Goal: Task Accomplishment & Management: Manage account settings

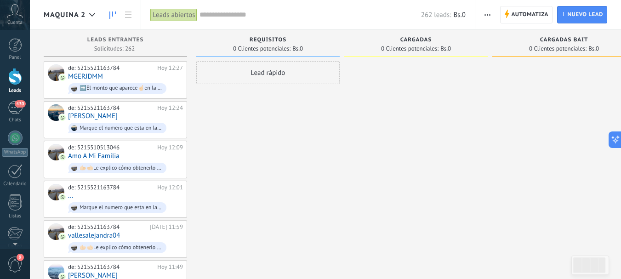
click at [15, 79] on div at bounding box center [15, 76] width 14 height 17
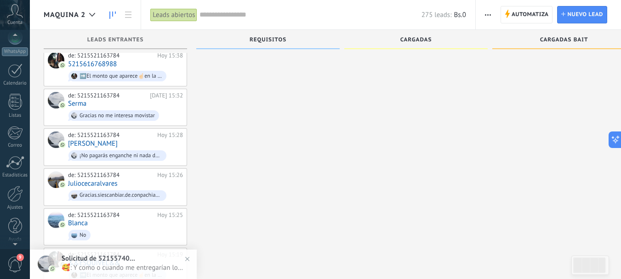
scroll to position [103, 0]
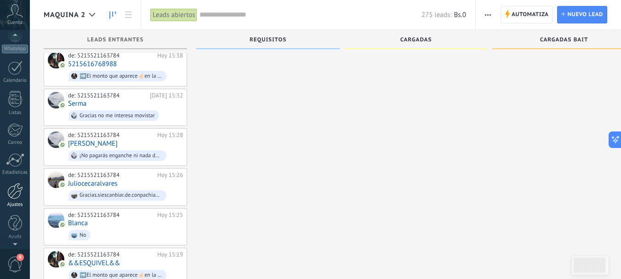
click at [17, 186] on div at bounding box center [15, 191] width 16 height 16
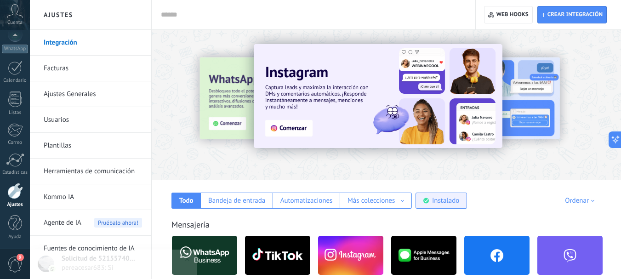
click at [455, 199] on div "Instalado" at bounding box center [445, 200] width 27 height 9
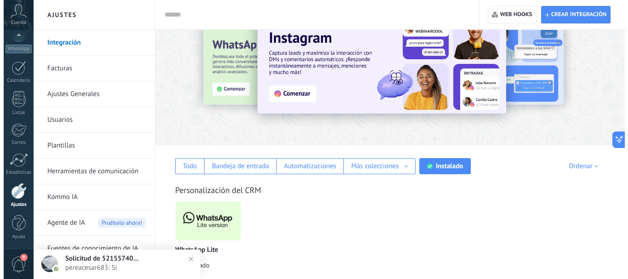
scroll to position [50, 0]
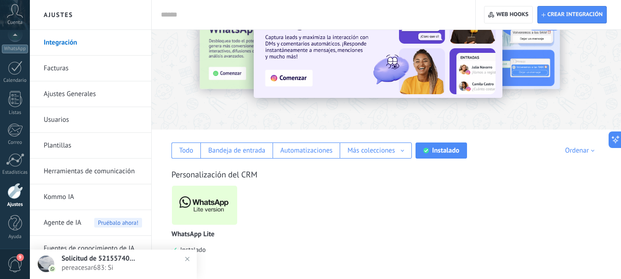
click at [217, 201] on img at bounding box center [204, 205] width 65 height 45
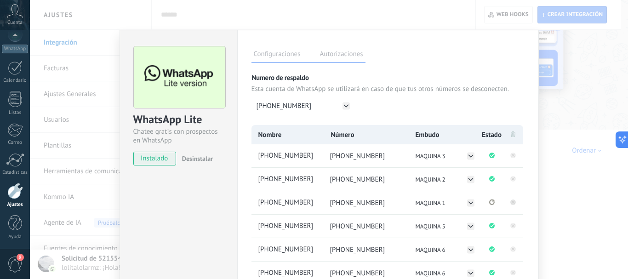
click at [510, 204] on rect at bounding box center [513, 202] width 6 height 6
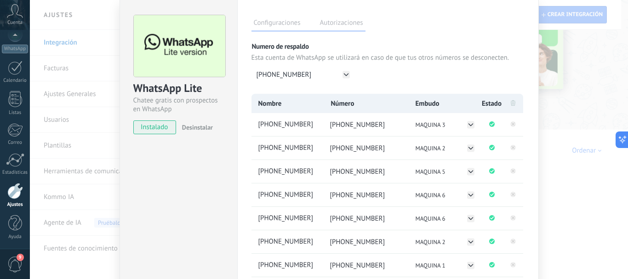
scroll to position [0, 0]
